Goal: Information Seeking & Learning: Learn about a topic

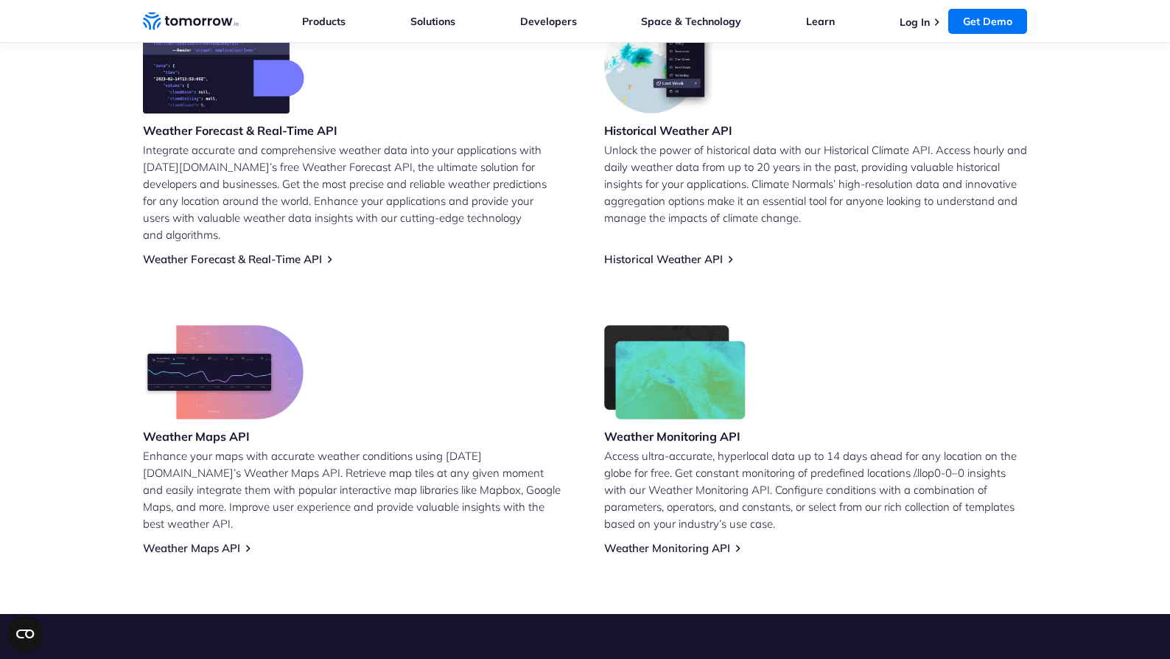
scroll to position [688, 0]
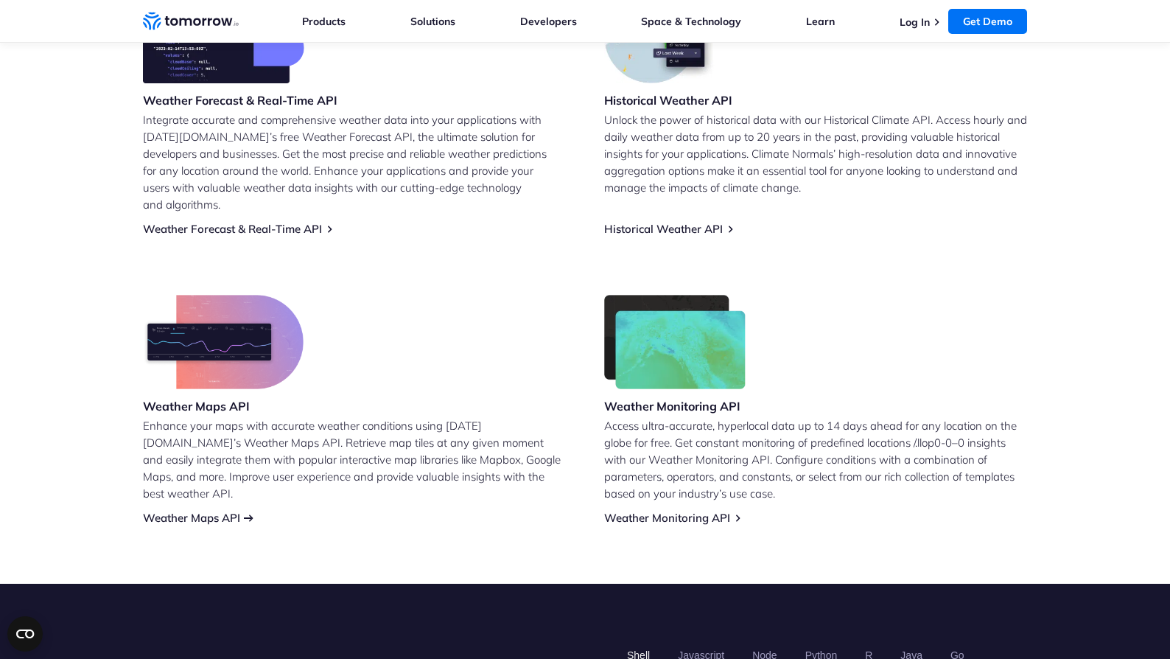
click at [231, 511] on link "Weather Maps API" at bounding box center [191, 518] width 97 height 14
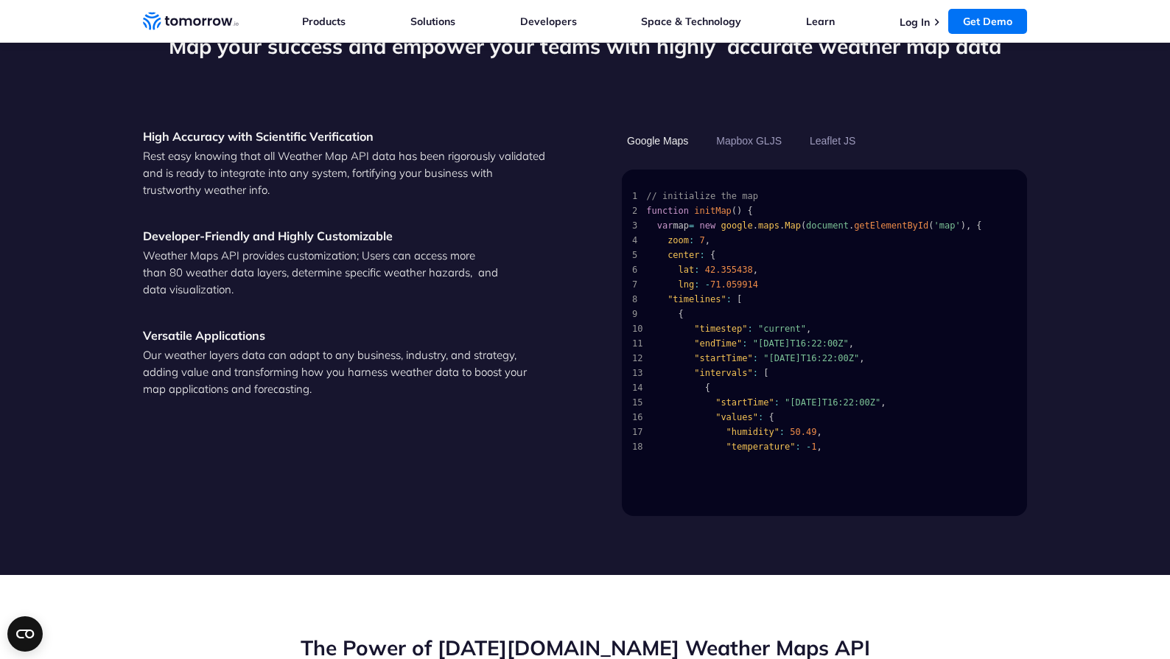
scroll to position [1498, 0]
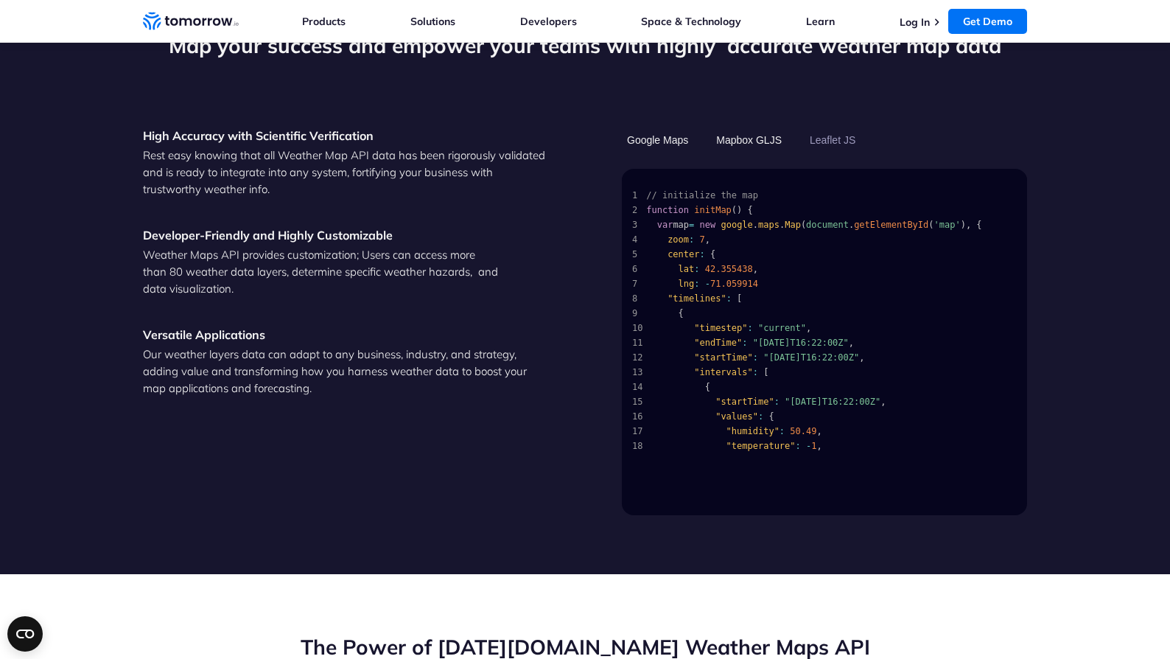
click at [759, 127] on button "Mapbox GLJS" at bounding box center [749, 139] width 76 height 25
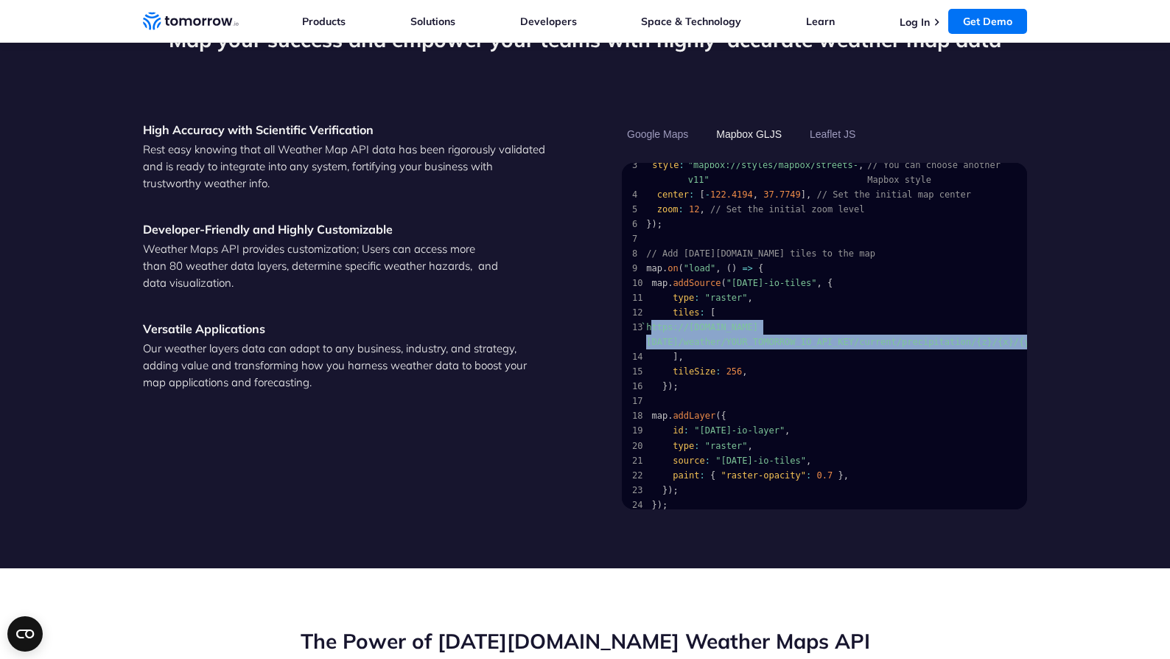
scroll to position [1506, 0]
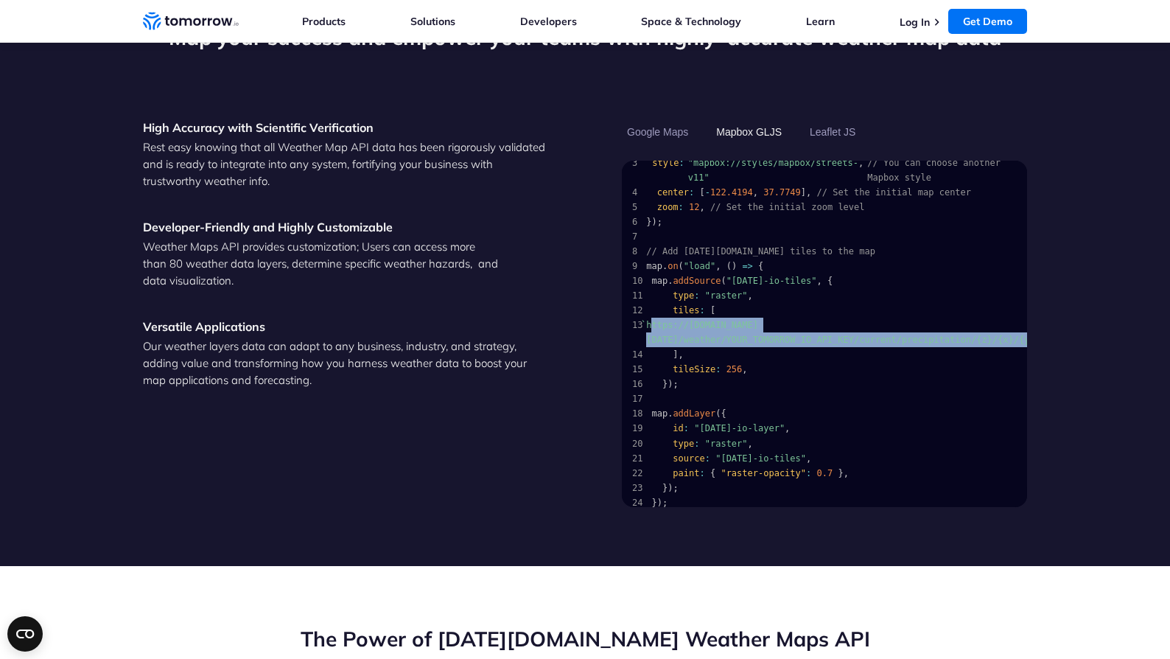
drag, startPoint x: 1013, startPoint y: 315, endPoint x: 649, endPoint y: 309, distance: 364.0
click at [649, 318] on span "13 ` https://maps2.tomorrow.io/weather/YOUR_TOMORROW_IO_API_KEY/current/precipi…" at bounding box center [821, 332] width 378 height 29
copy span "ttps://maps2.tomorrow.io/weather/YOUR_TOMORROW_IO_API_KEY/current/precipitation…"
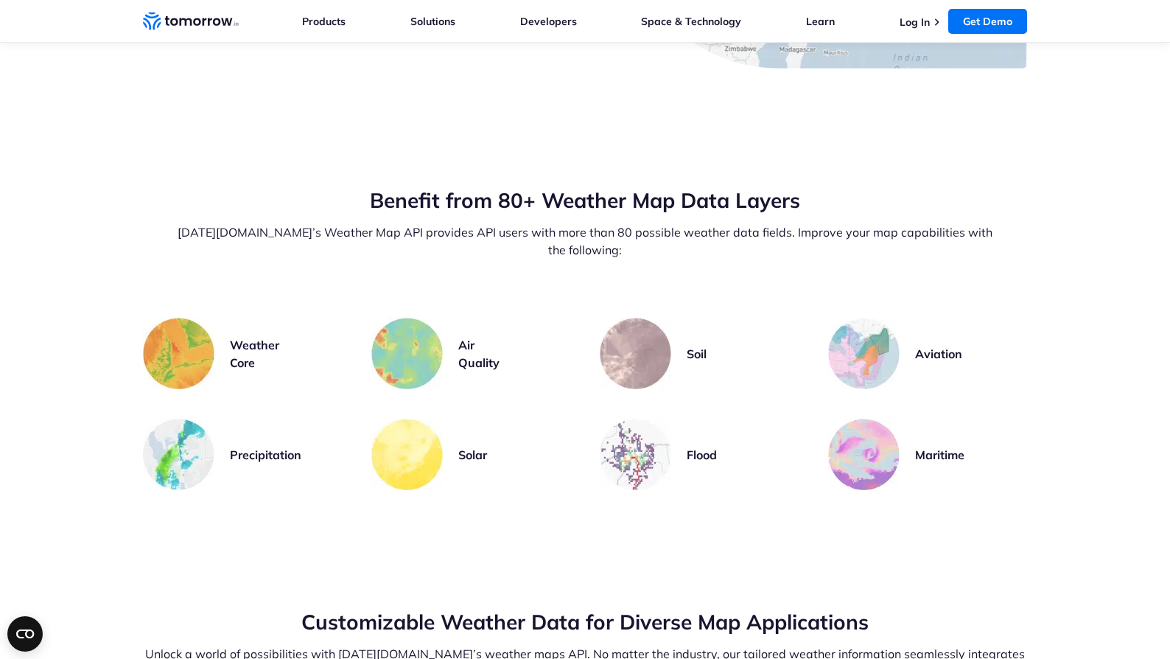
scroll to position [3001, 0]
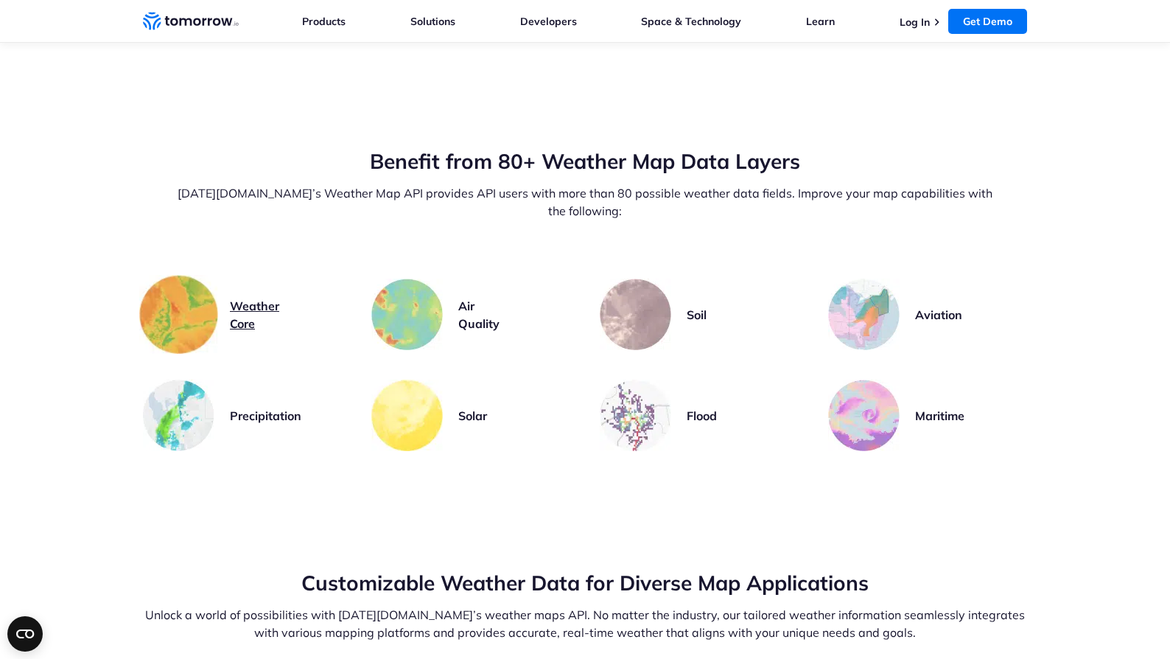
click at [248, 297] on h3 "Weather Core" at bounding box center [254, 314] width 49 height 35
click at [476, 407] on h3 "Solar" at bounding box center [472, 416] width 29 height 18
click at [692, 407] on h3 "Flood" at bounding box center [702, 416] width 30 height 18
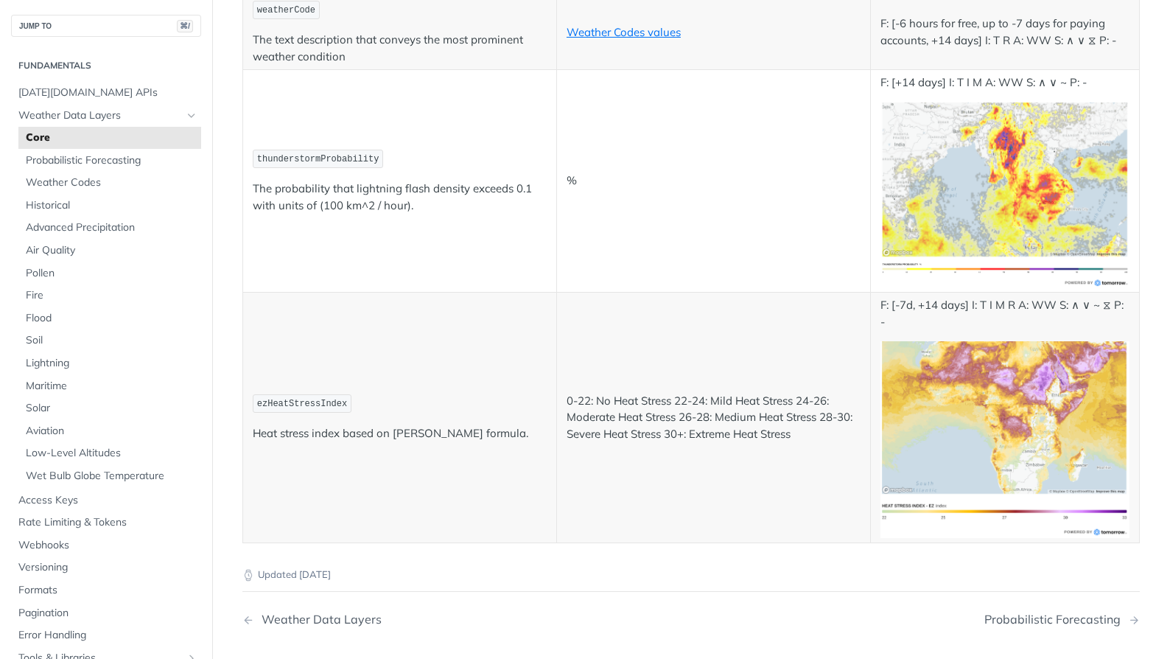
scroll to position [7754, 0]
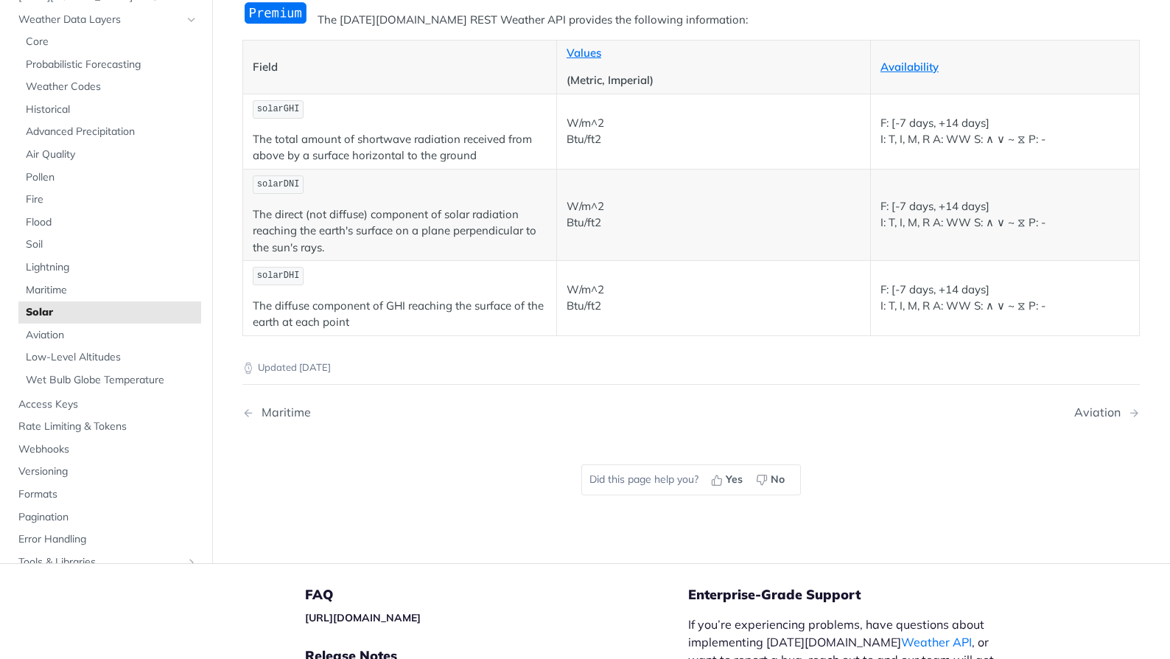
scroll to position [224, 0]
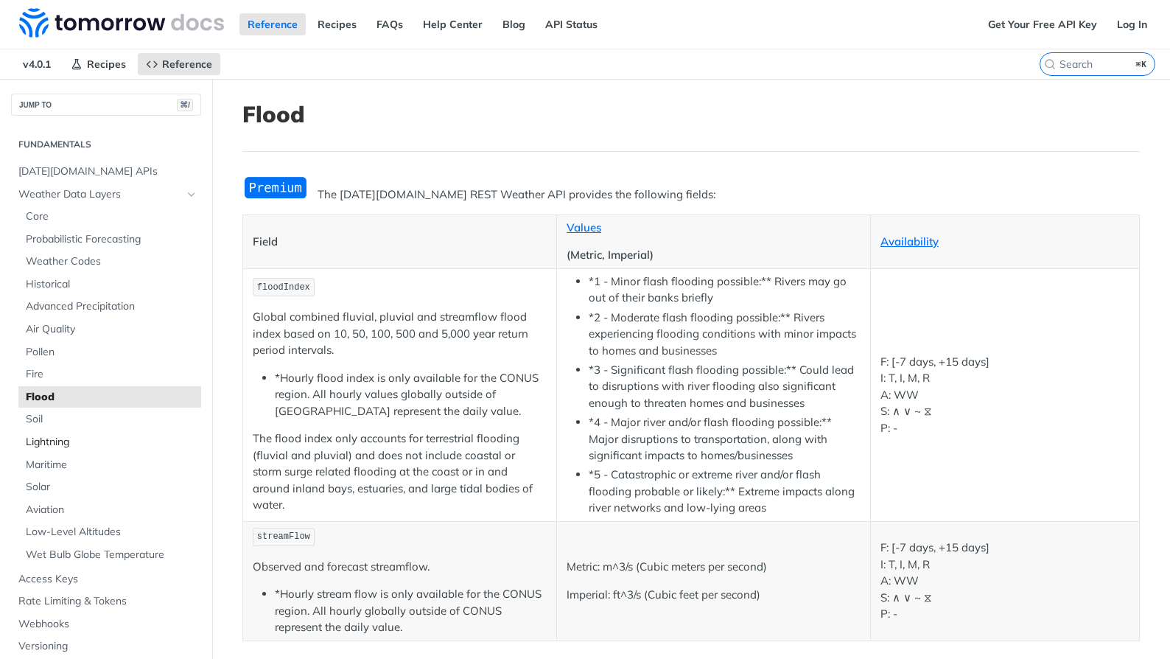
click at [122, 436] on span "Lightning" at bounding box center [112, 442] width 172 height 15
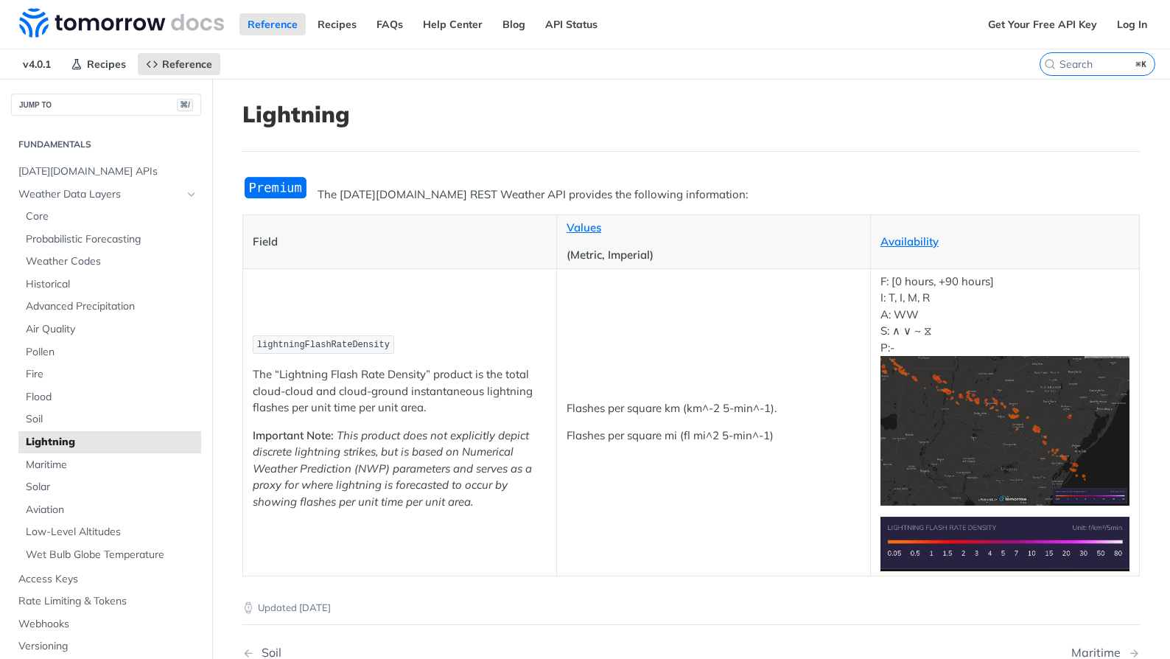
click at [1080, 425] on img "Expand image" at bounding box center [1004, 431] width 249 height 150
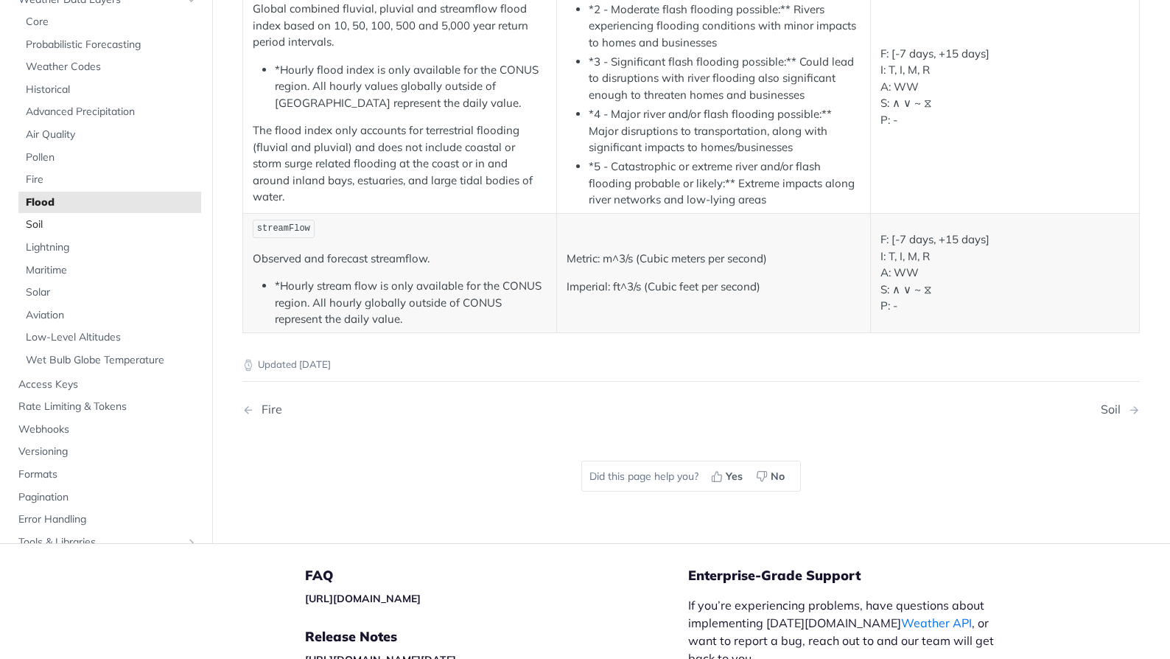
scroll to position [287, 0]
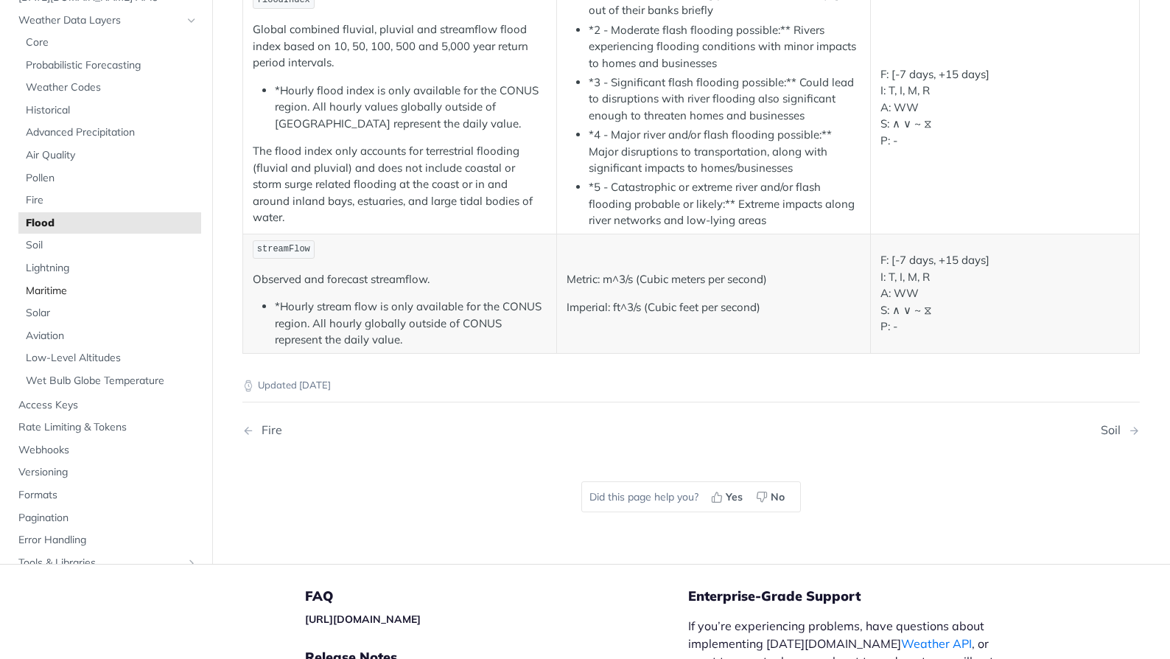
click at [74, 287] on span "Maritime" at bounding box center [112, 291] width 172 height 15
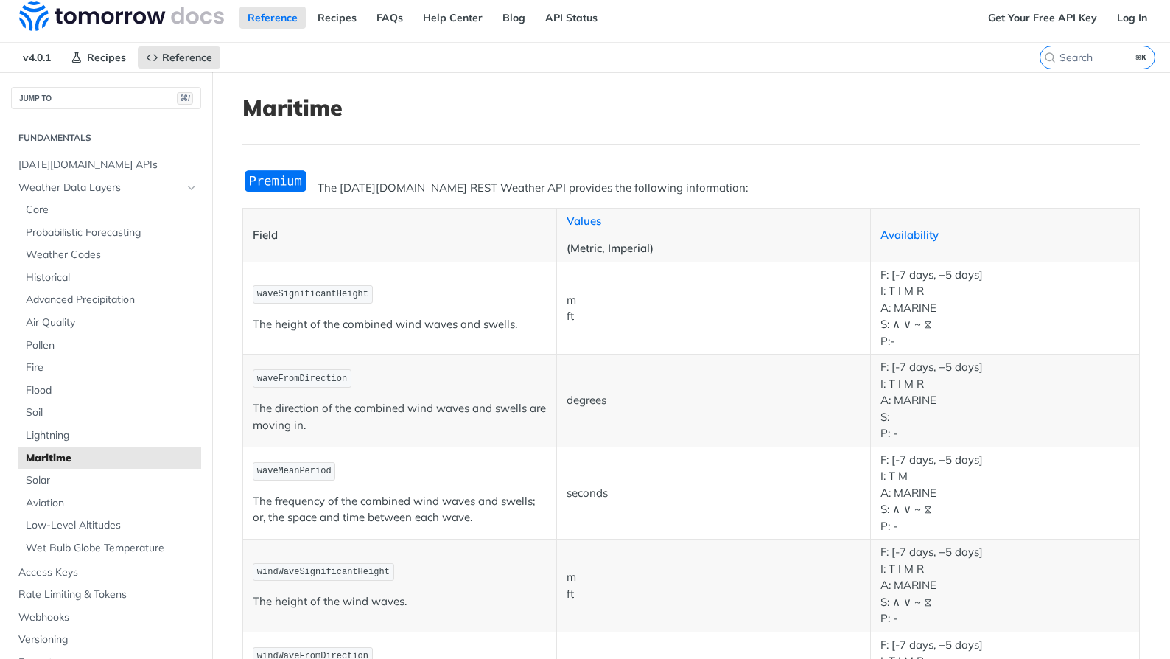
scroll to position [11, 0]
